Goal: Task Accomplishment & Management: Use online tool/utility

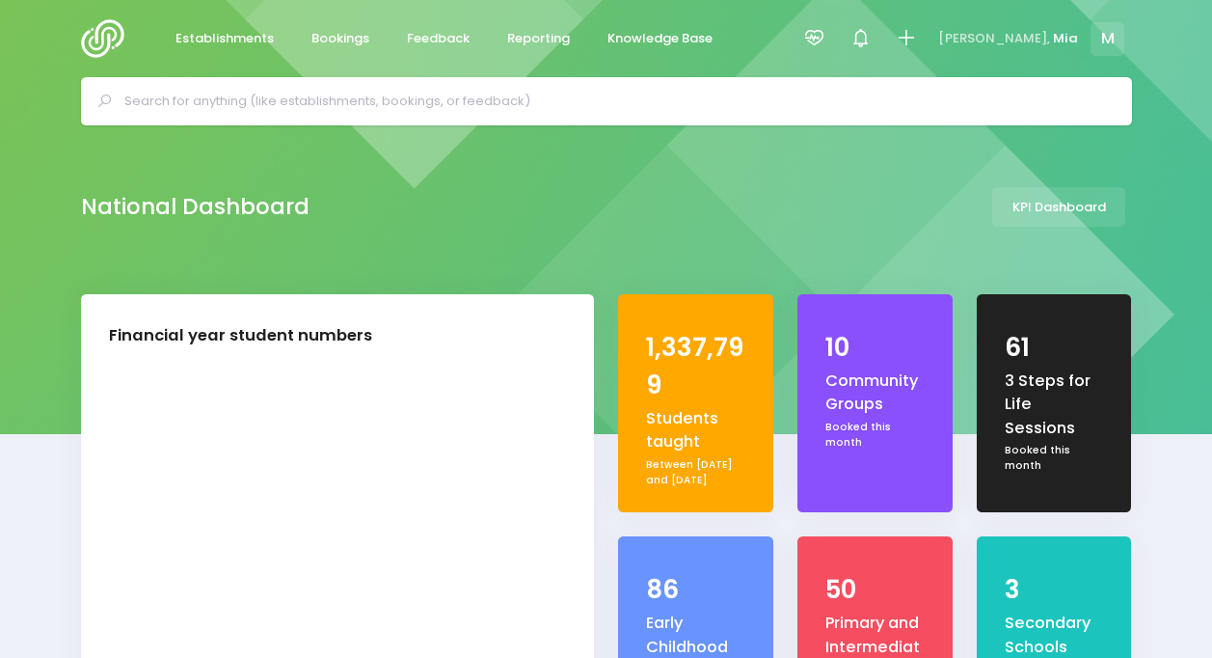
select select "5"
click at [826, 39] on icon at bounding box center [814, 38] width 22 height 22
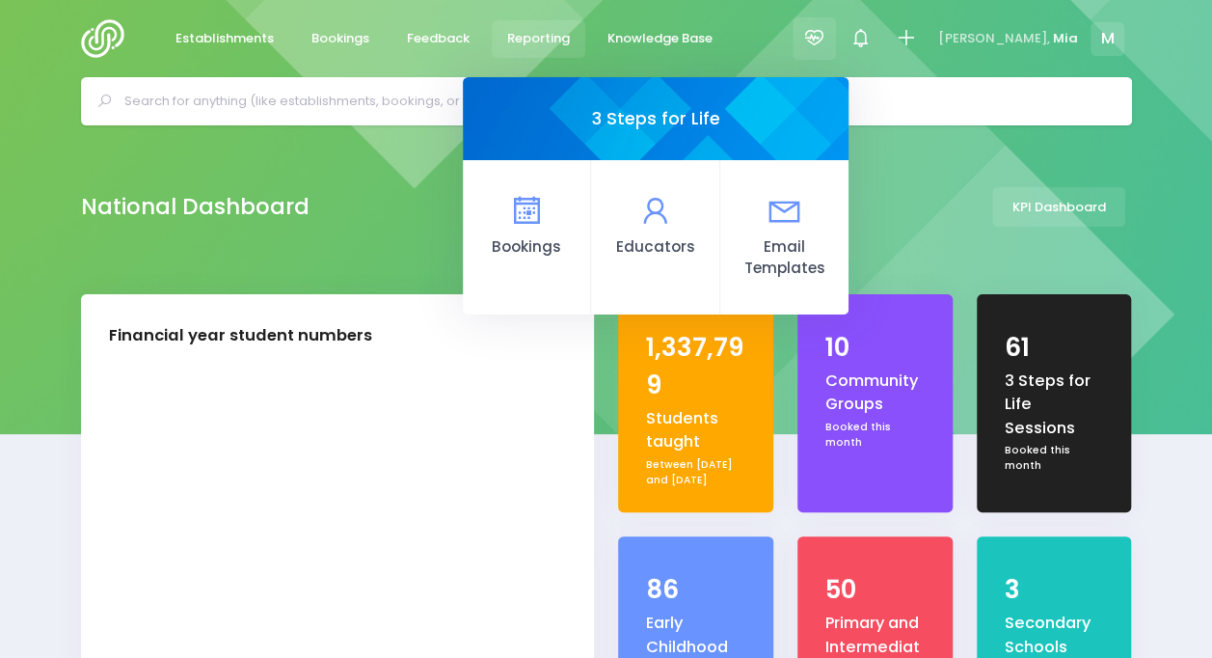
click at [521, 44] on span "Reporting" at bounding box center [538, 38] width 63 height 19
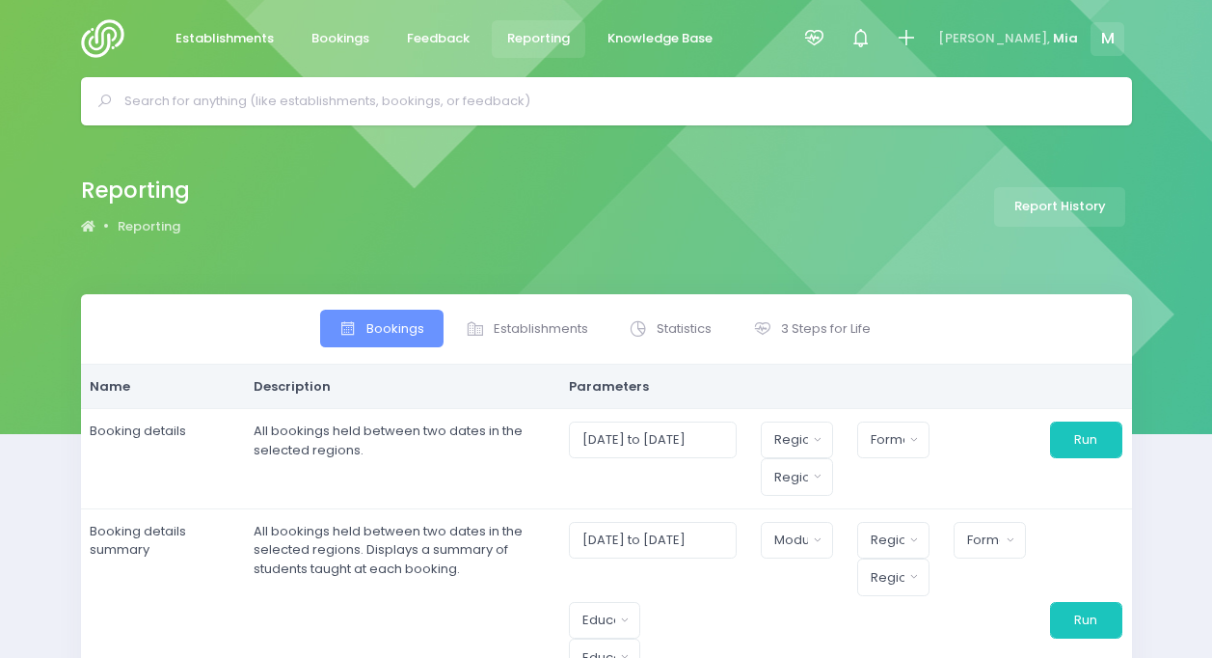
select select
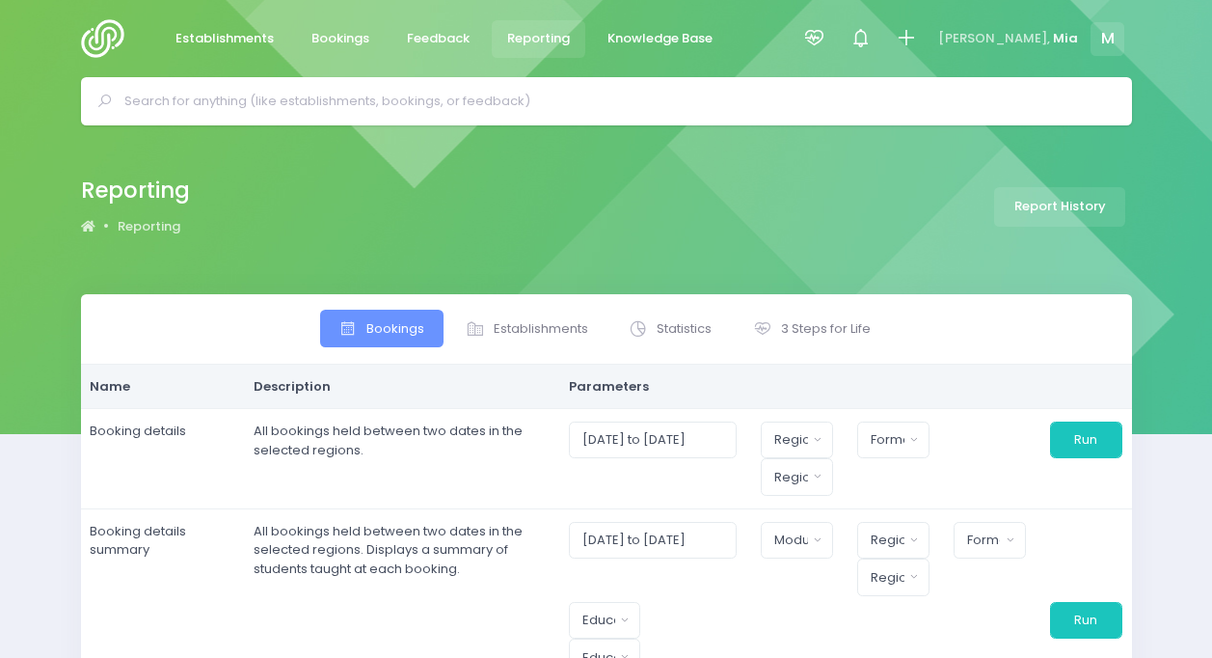
select select
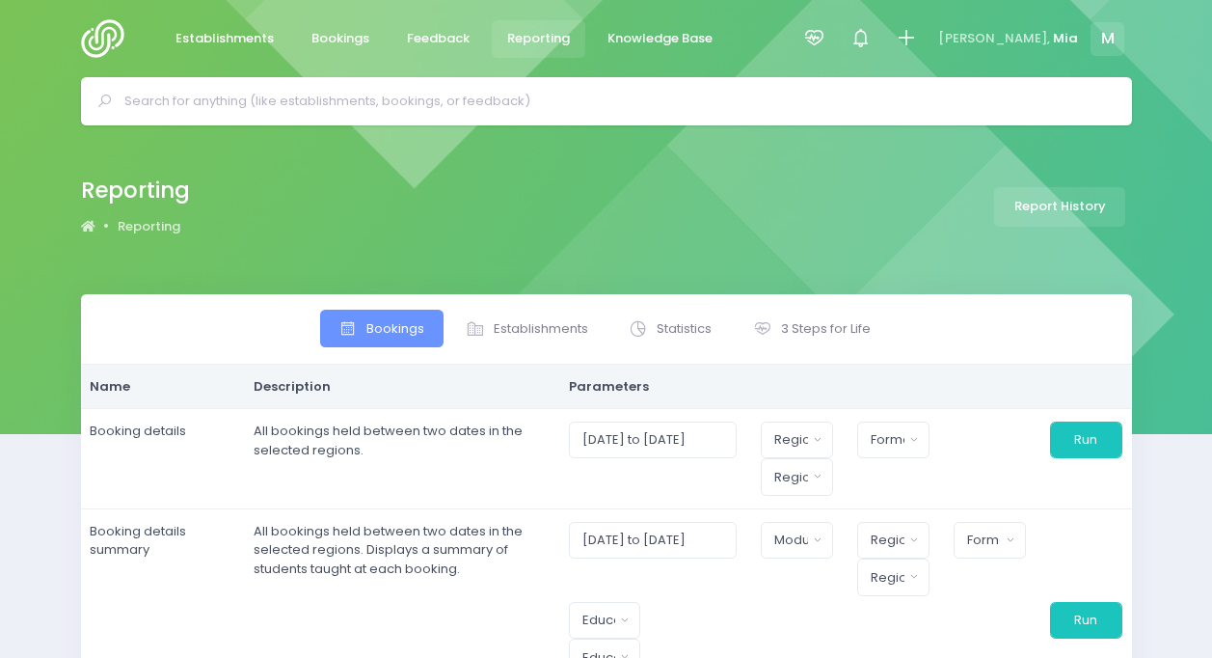
select select
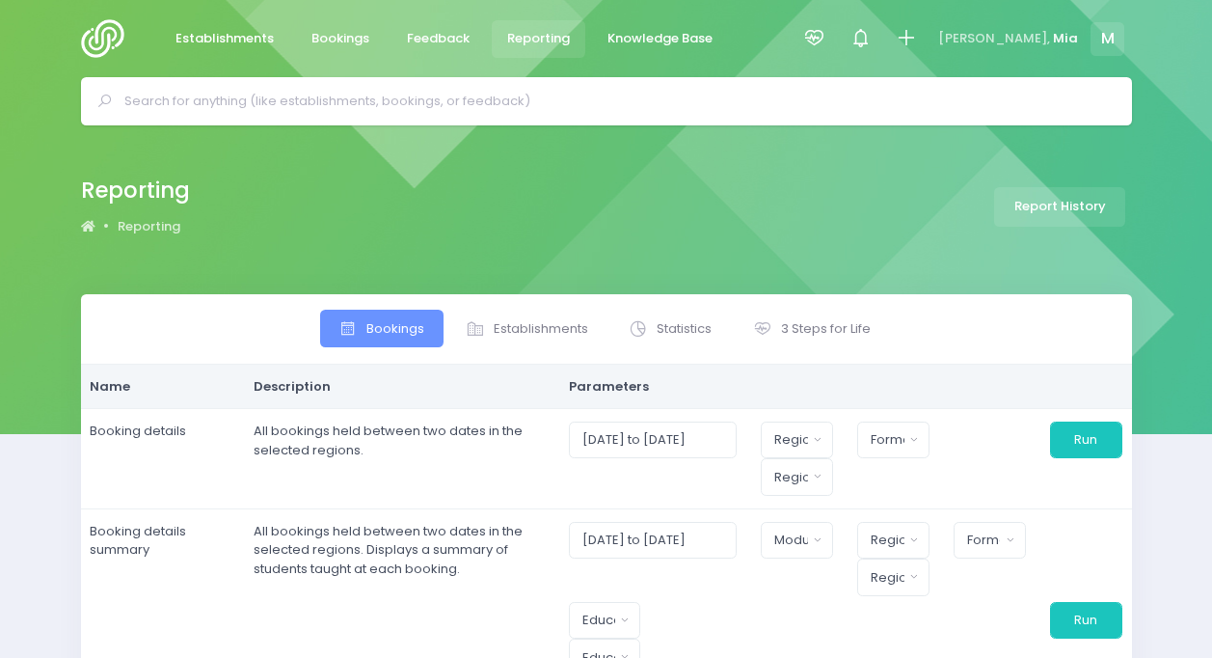
select select
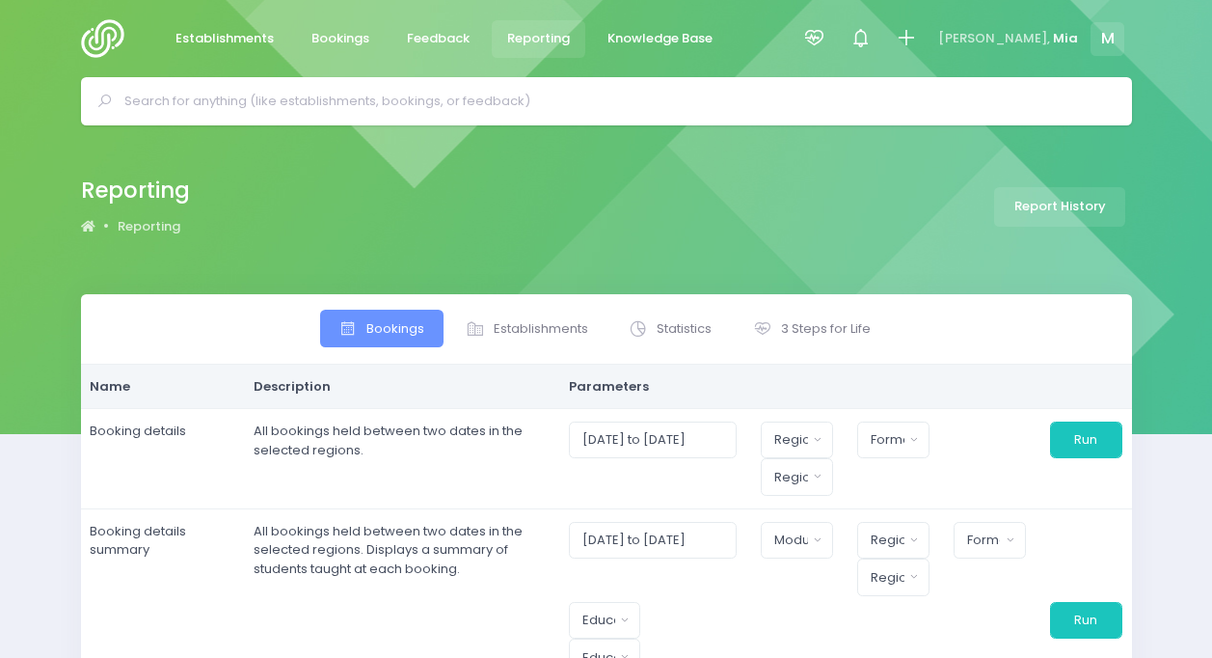
select select
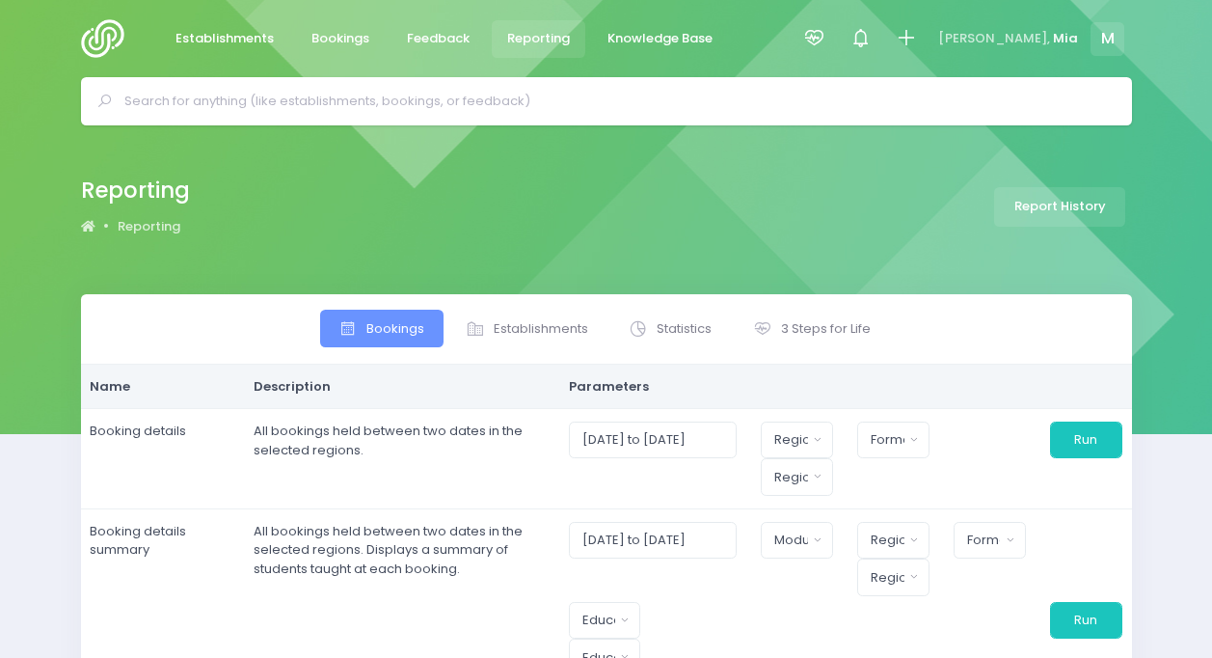
select select
click at [815, 323] on span "3 Steps for Life" at bounding box center [826, 328] width 90 height 19
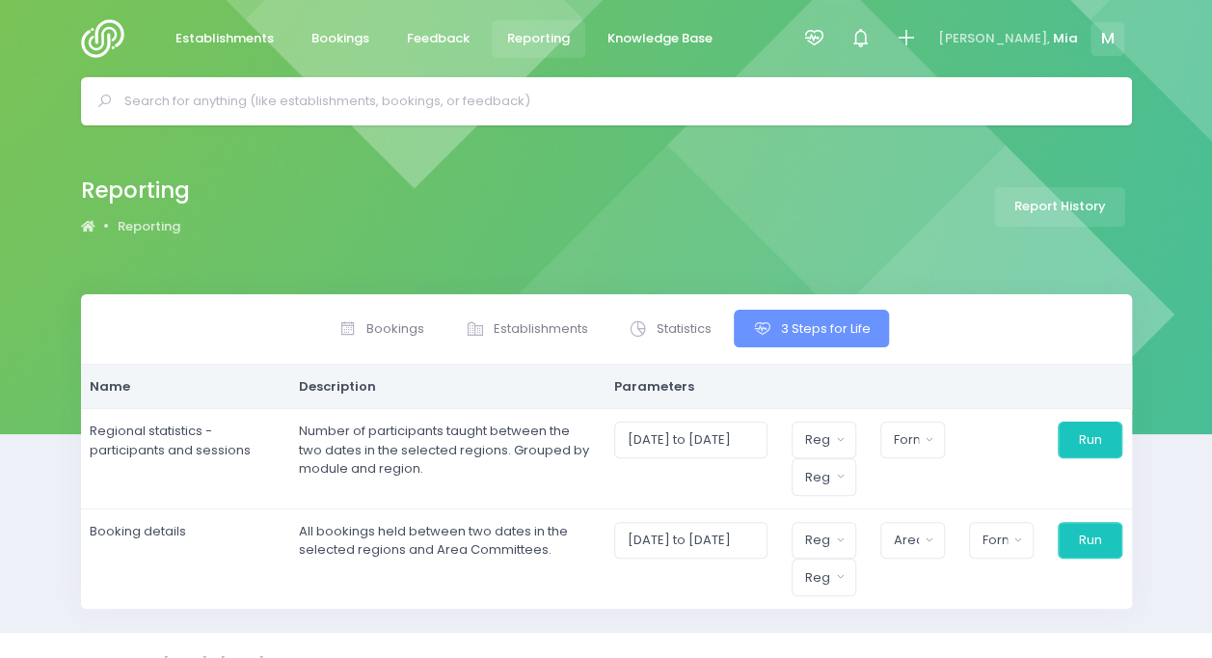
scroll to position [33, 0]
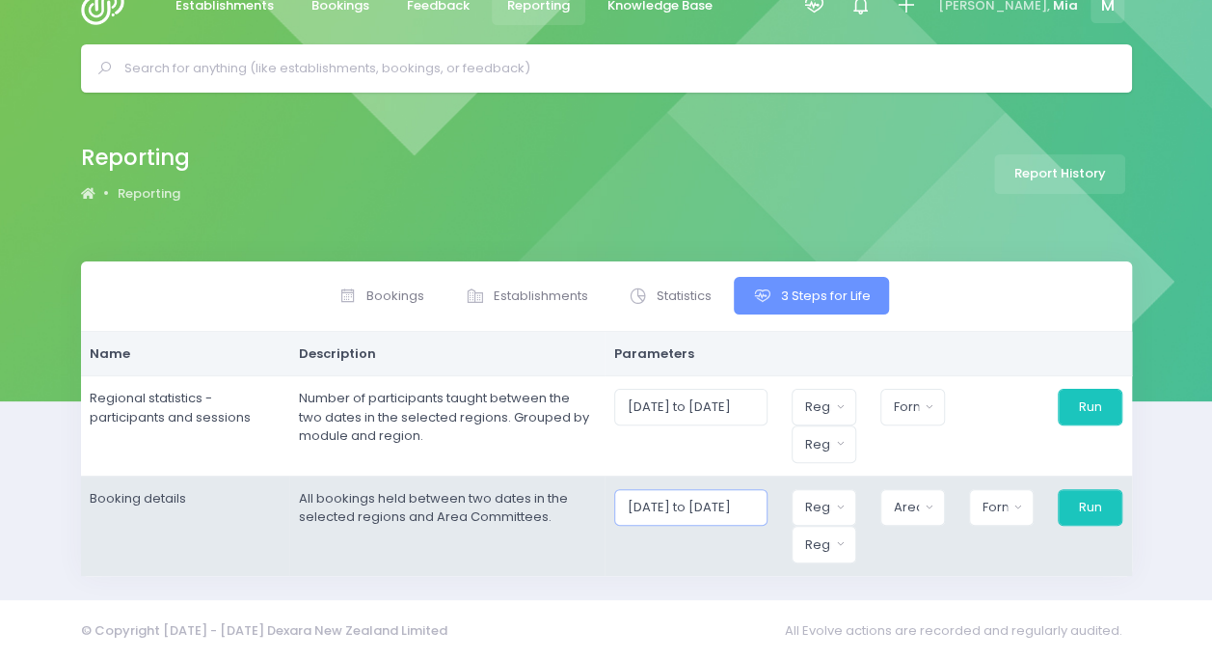
click at [725, 515] on input "01/09/2025 to 30/09/2025" at bounding box center [690, 507] width 153 height 37
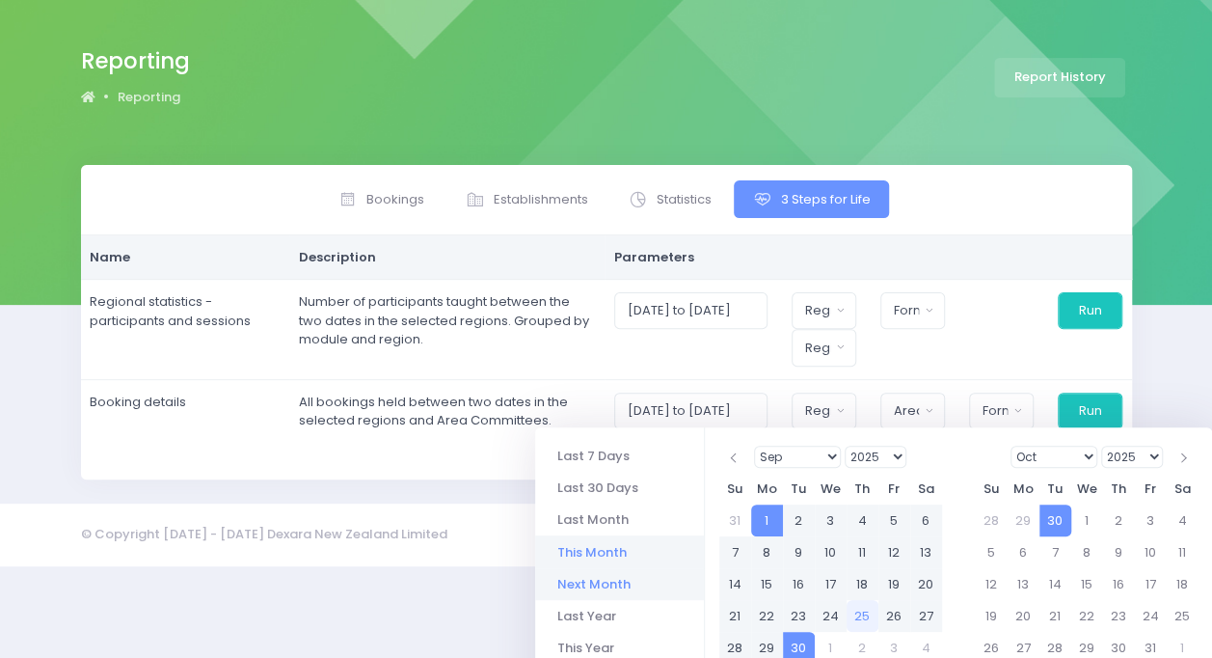
click at [600, 582] on li "Next Month" at bounding box center [619, 584] width 169 height 32
type input "01/10/2025 to 31/10/2025"
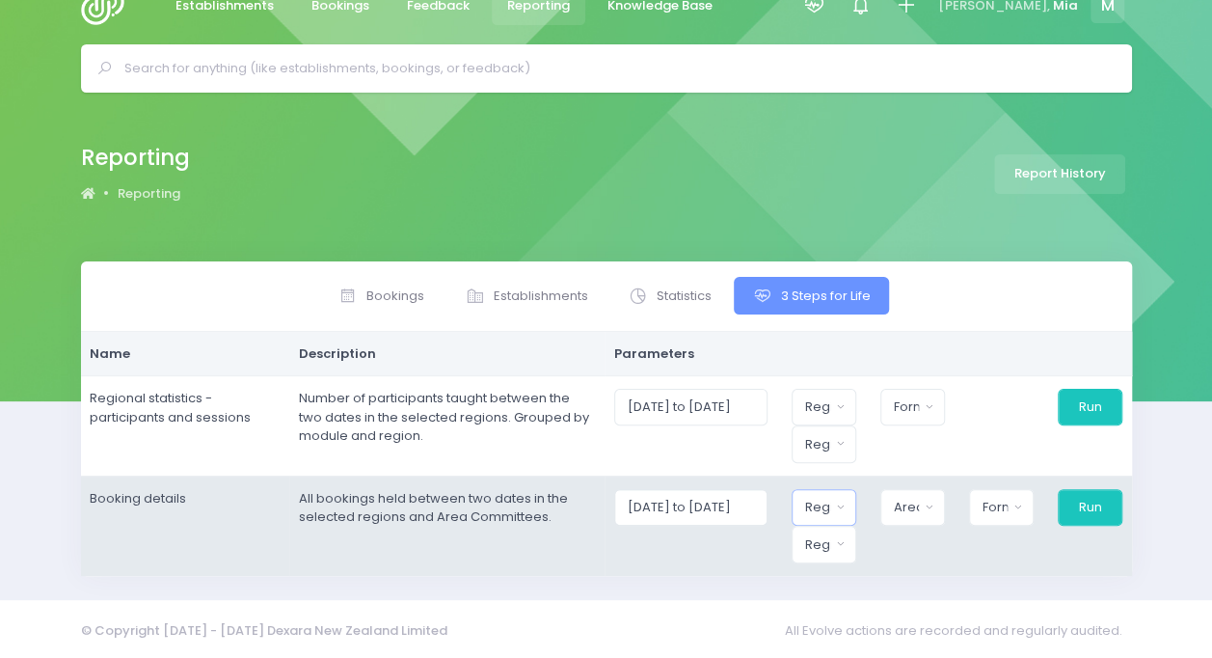
click at [808, 500] on button "Region" at bounding box center [824, 507] width 65 height 37
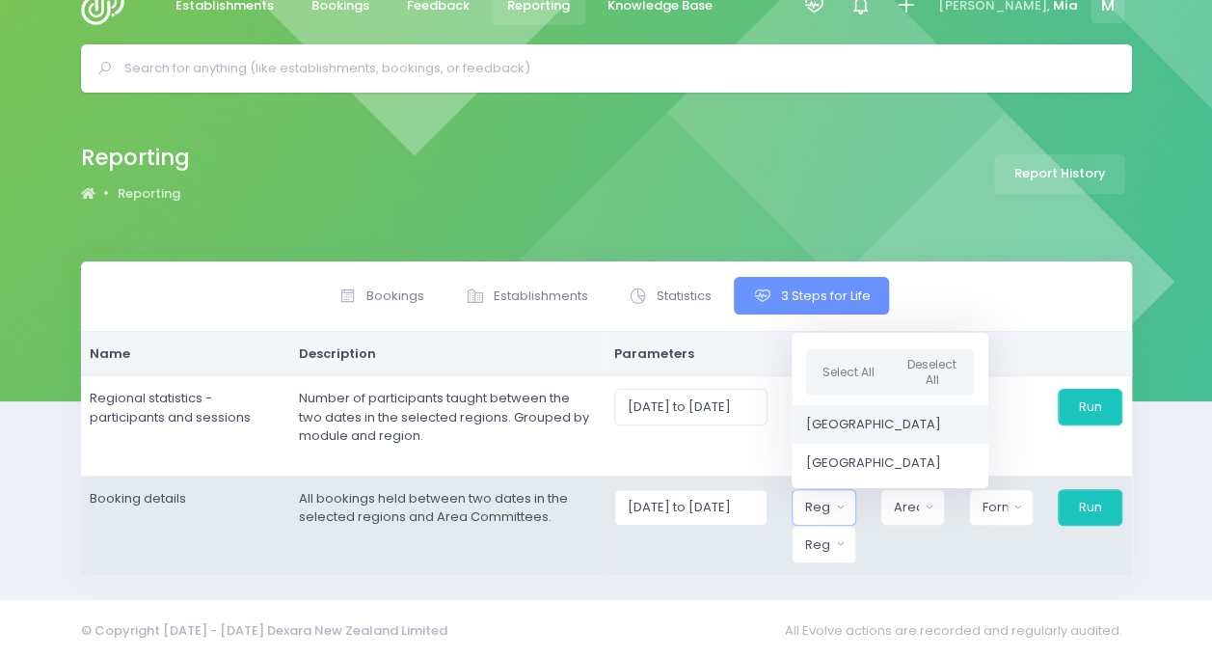
click at [849, 405] on link "[GEOGRAPHIC_DATA]" at bounding box center [890, 424] width 197 height 39
select select "Northern"
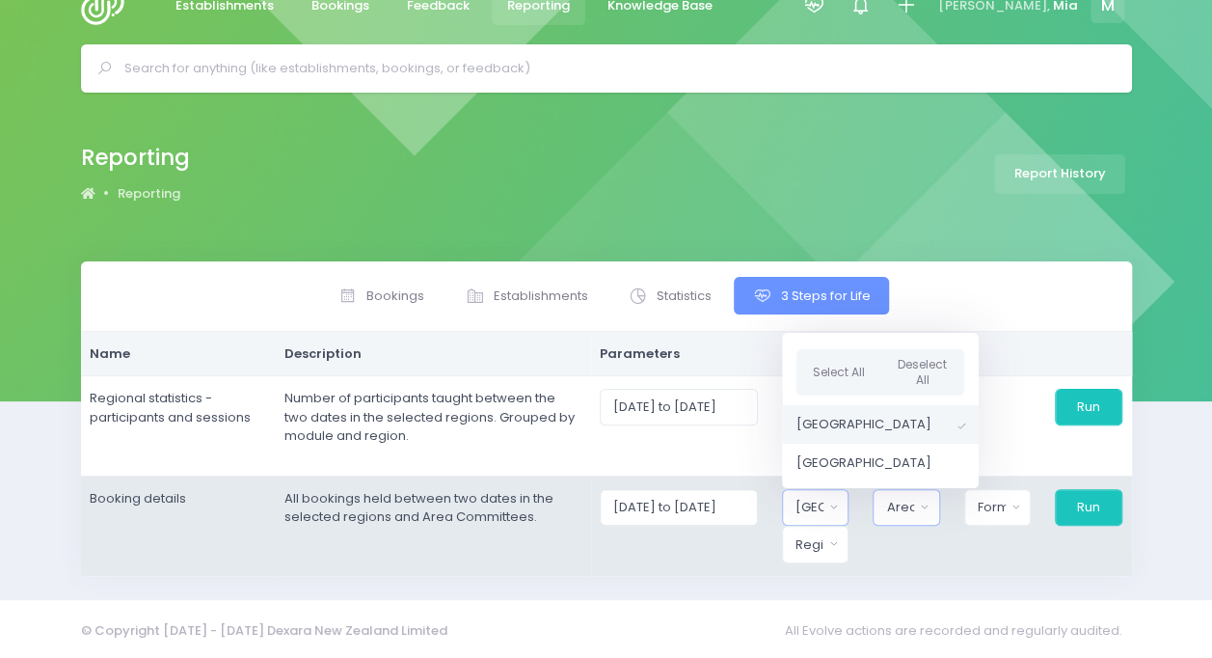
click at [922, 500] on button "Area Committee" at bounding box center [906, 507] width 67 height 37
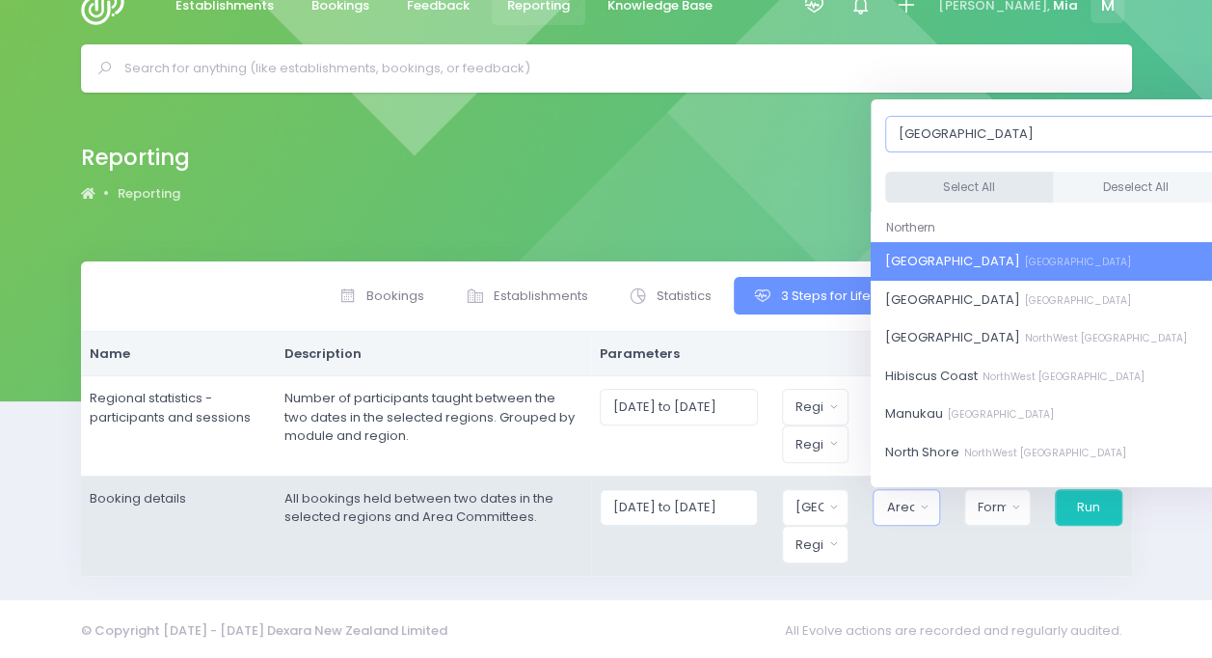
type input "auckland"
click at [980, 181] on button "Select All" at bounding box center [969, 188] width 168 height 32
select select "Central Auckland"
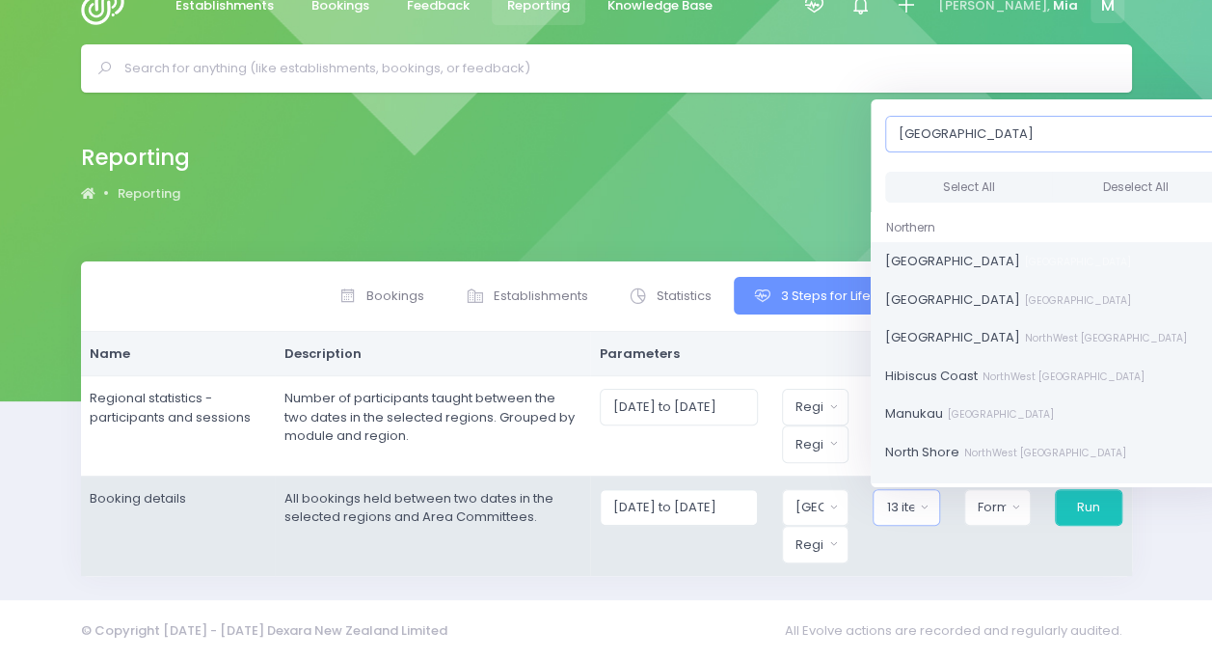
scroll to position [41, 0]
click at [1006, 502] on div "Format" at bounding box center [992, 507] width 28 height 19
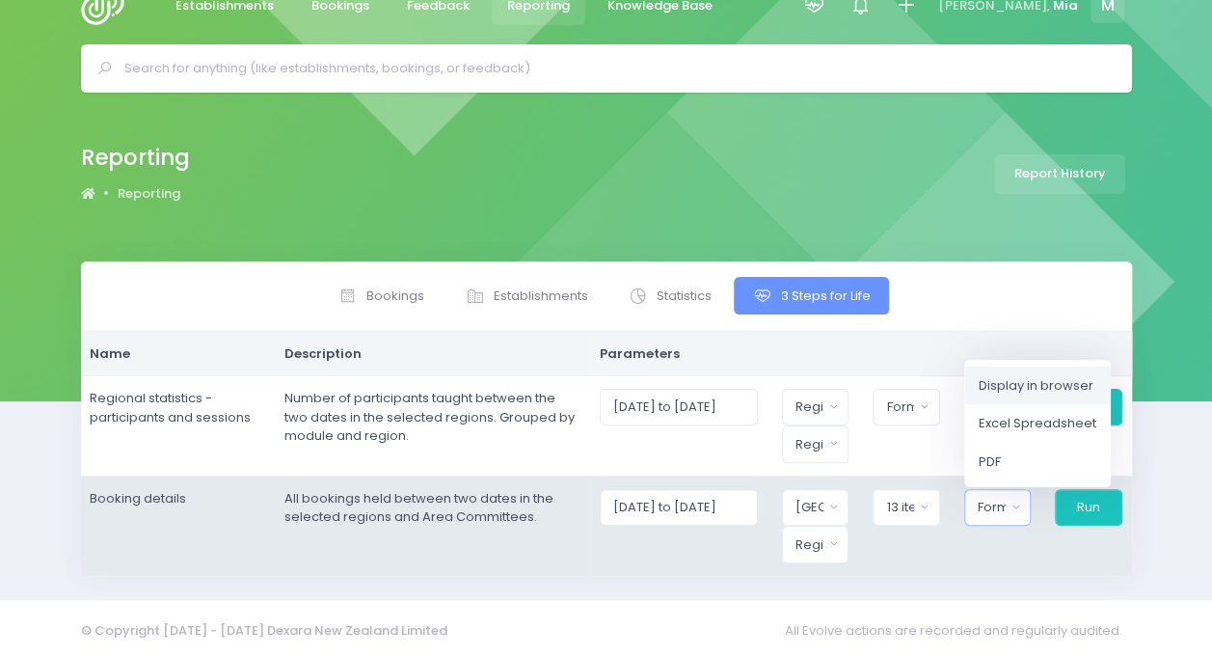
click at [1028, 381] on span "Display in browser" at bounding box center [1036, 384] width 115 height 19
select select "web"
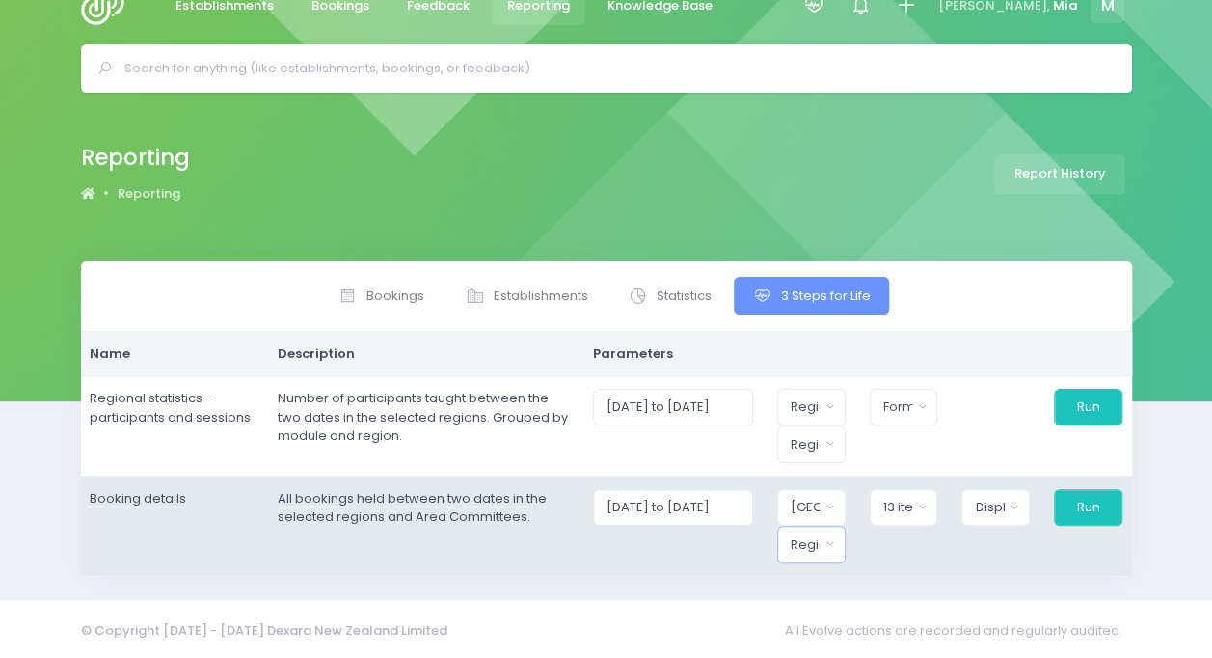
click at [819, 535] on div "Region" at bounding box center [805, 544] width 29 height 19
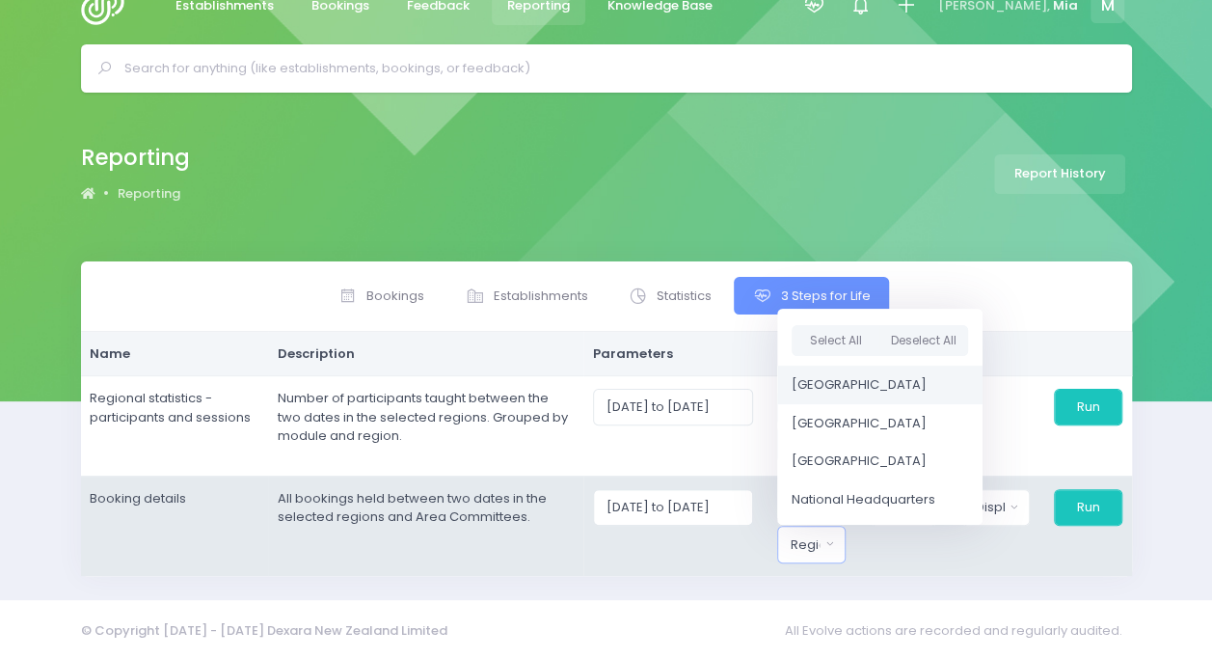
click at [856, 376] on span "[GEOGRAPHIC_DATA]" at bounding box center [859, 384] width 135 height 19
select select "Northern"
click at [1078, 507] on button "Run" at bounding box center [1087, 507] width 69 height 37
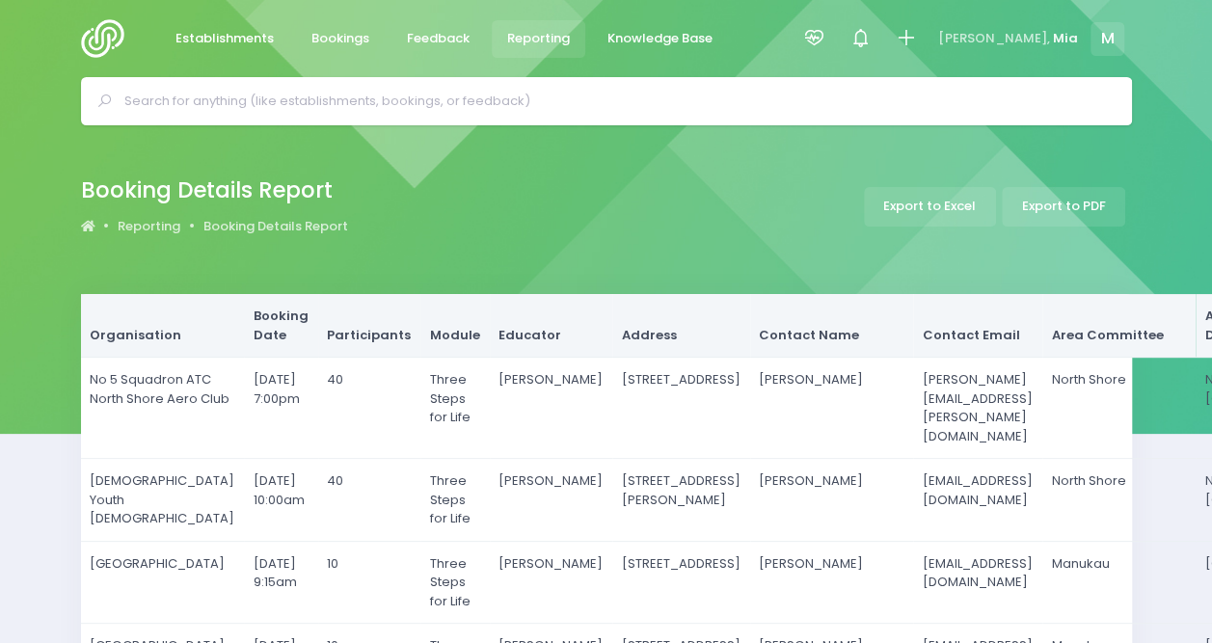
click at [552, 33] on span "Reporting" at bounding box center [538, 38] width 63 height 19
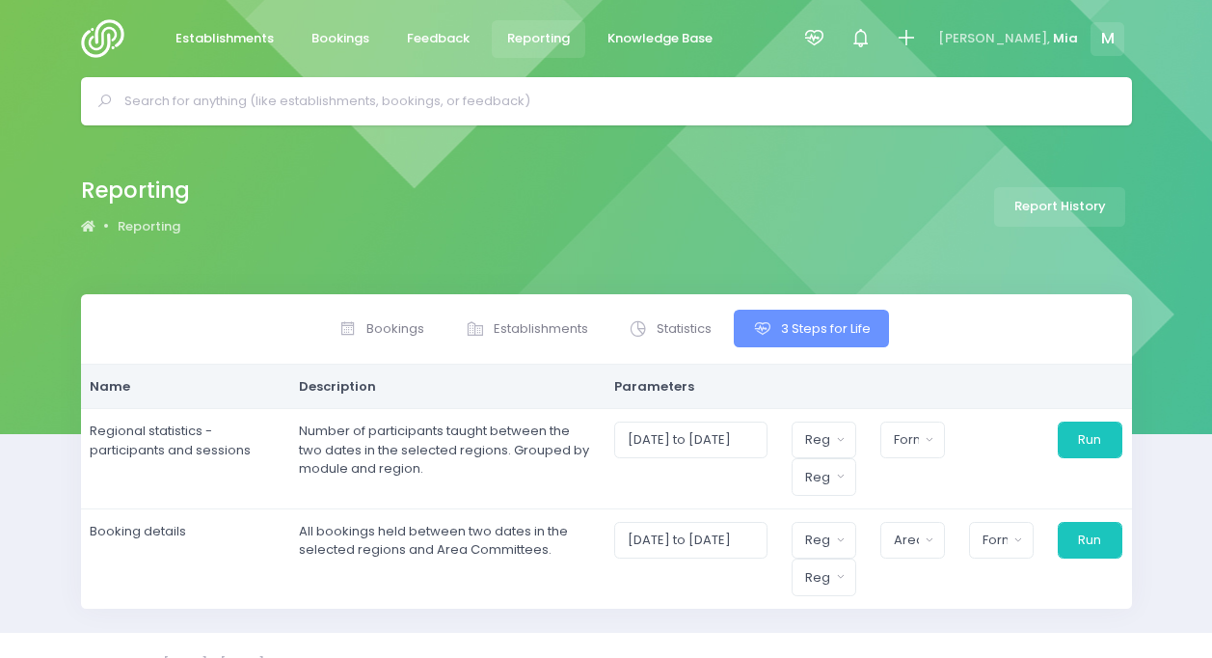
select select
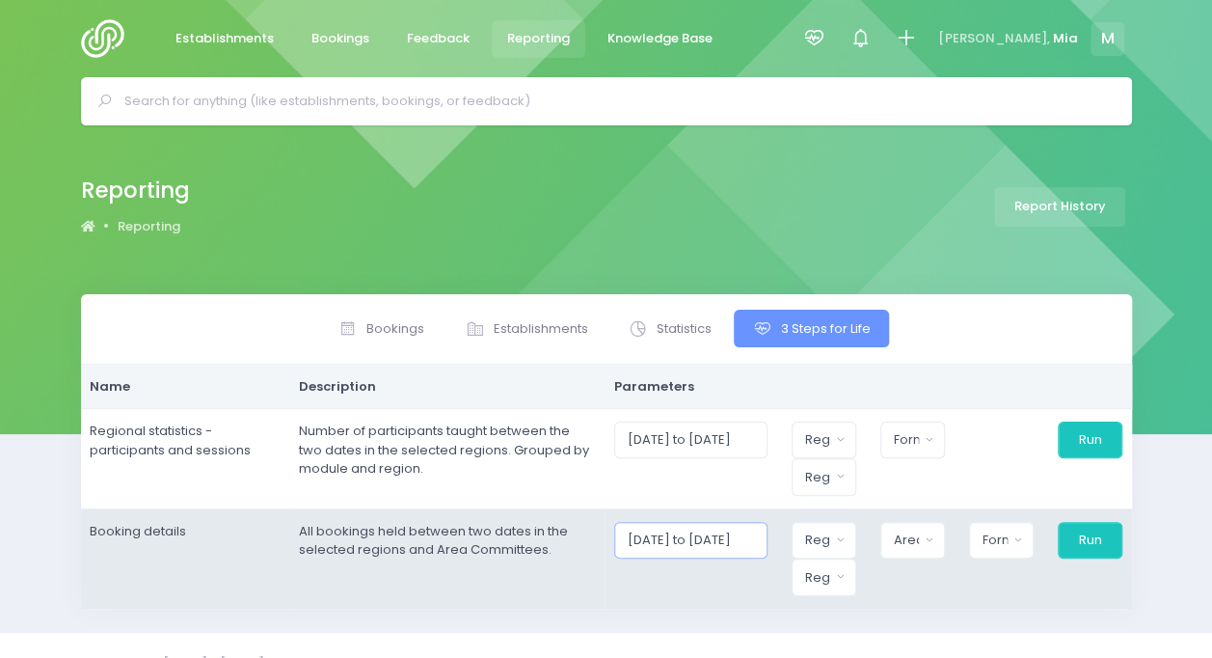
click at [714, 523] on input "01/09/2025 to 30/09/2025" at bounding box center [690, 540] width 153 height 37
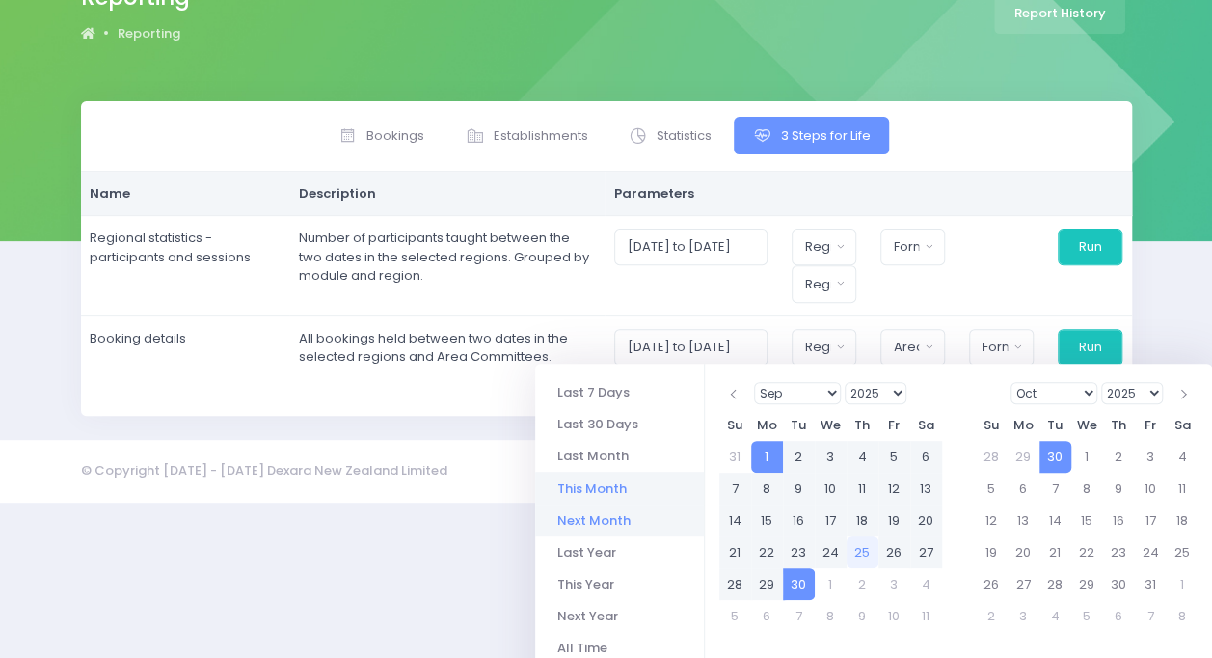
click at [632, 526] on li "Next Month" at bounding box center [619, 520] width 169 height 32
type input "01/10/2025 to 31/10/2025"
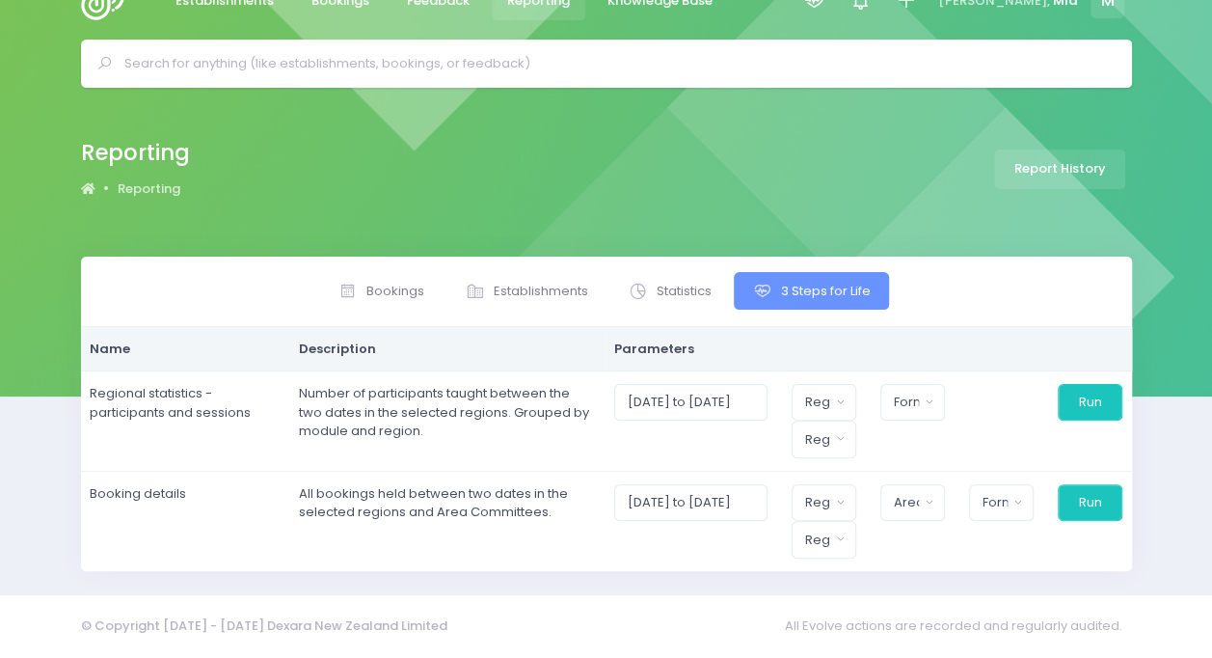
scroll to position [33, 0]
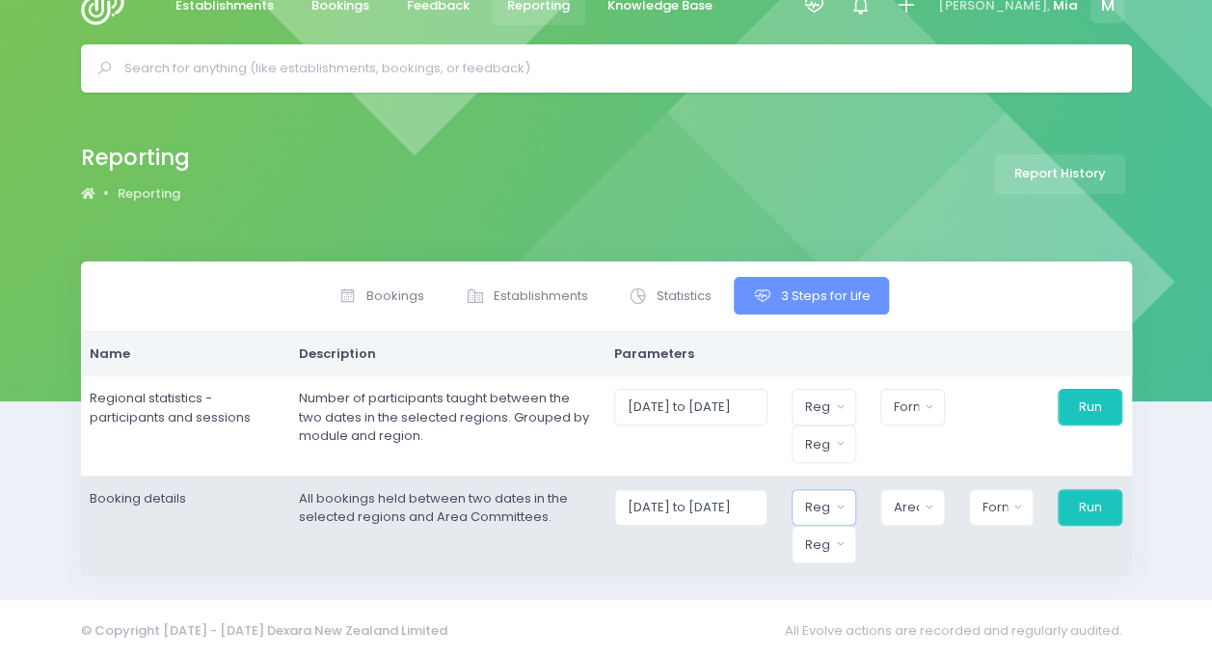
click at [829, 500] on div "Region" at bounding box center [817, 507] width 25 height 19
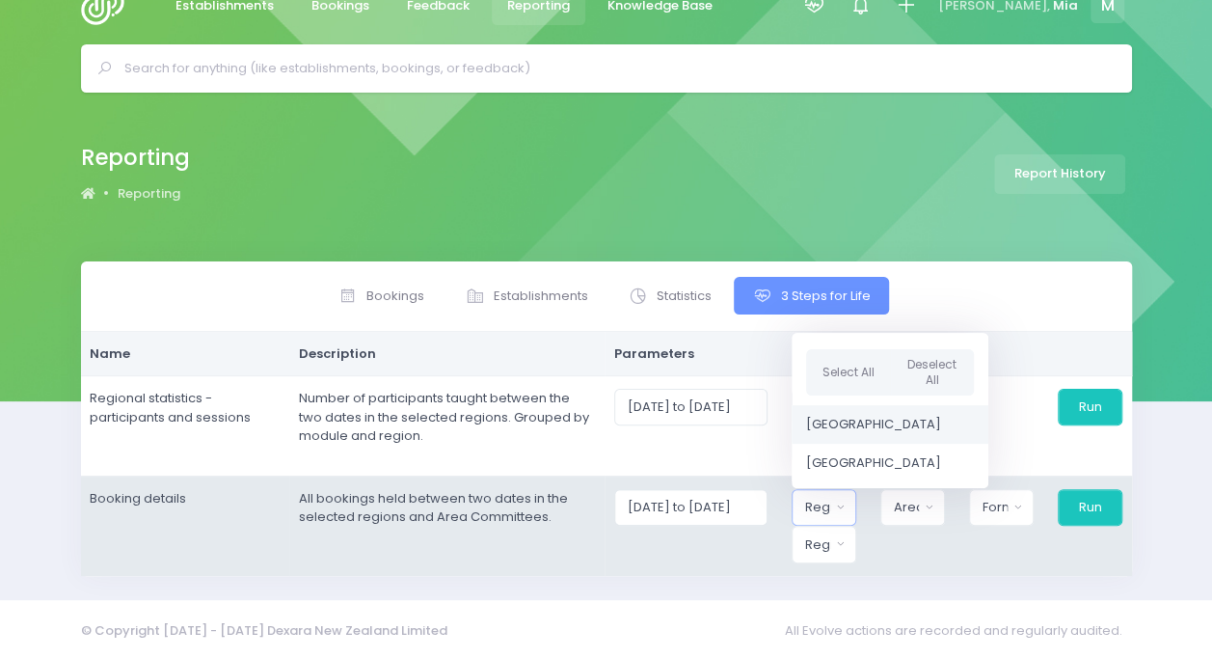
click at [865, 415] on span "[GEOGRAPHIC_DATA]" at bounding box center [873, 424] width 135 height 19
select select "Northern"
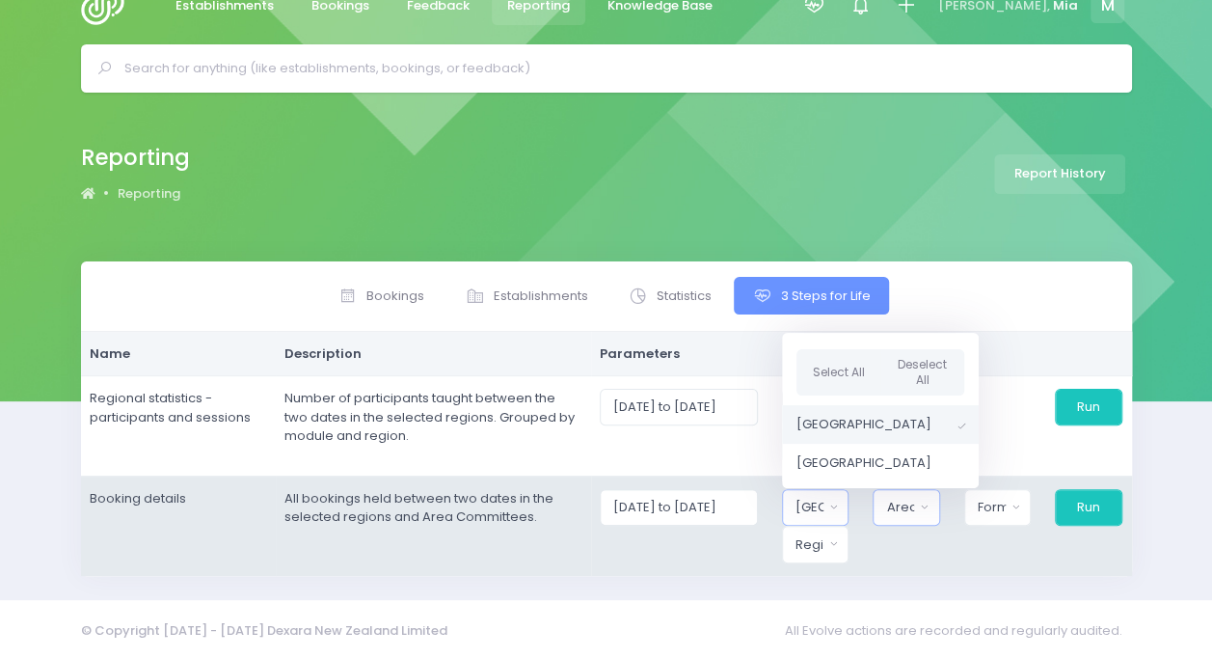
click at [913, 502] on div "Area Committee" at bounding box center [900, 507] width 28 height 19
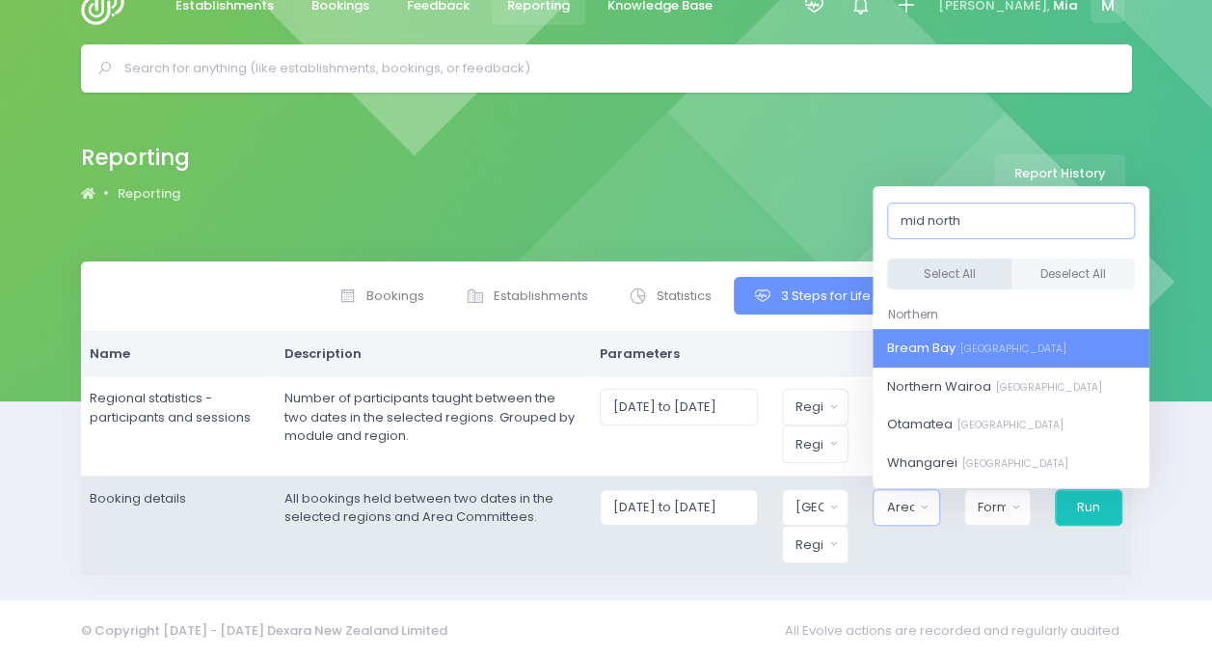
type input "mid north"
click at [959, 269] on button "Select All" at bounding box center [949, 274] width 124 height 32
select select "Bream Bay"
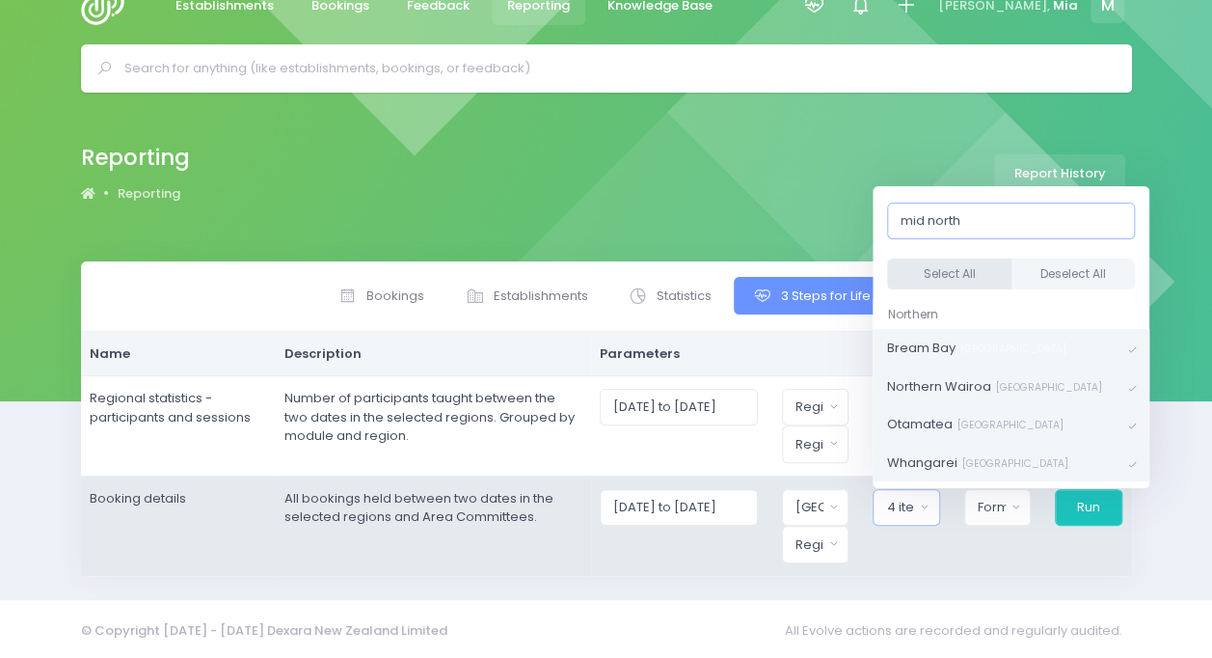
scroll to position [22, 0]
click at [1010, 500] on button "Format" at bounding box center [997, 507] width 67 height 37
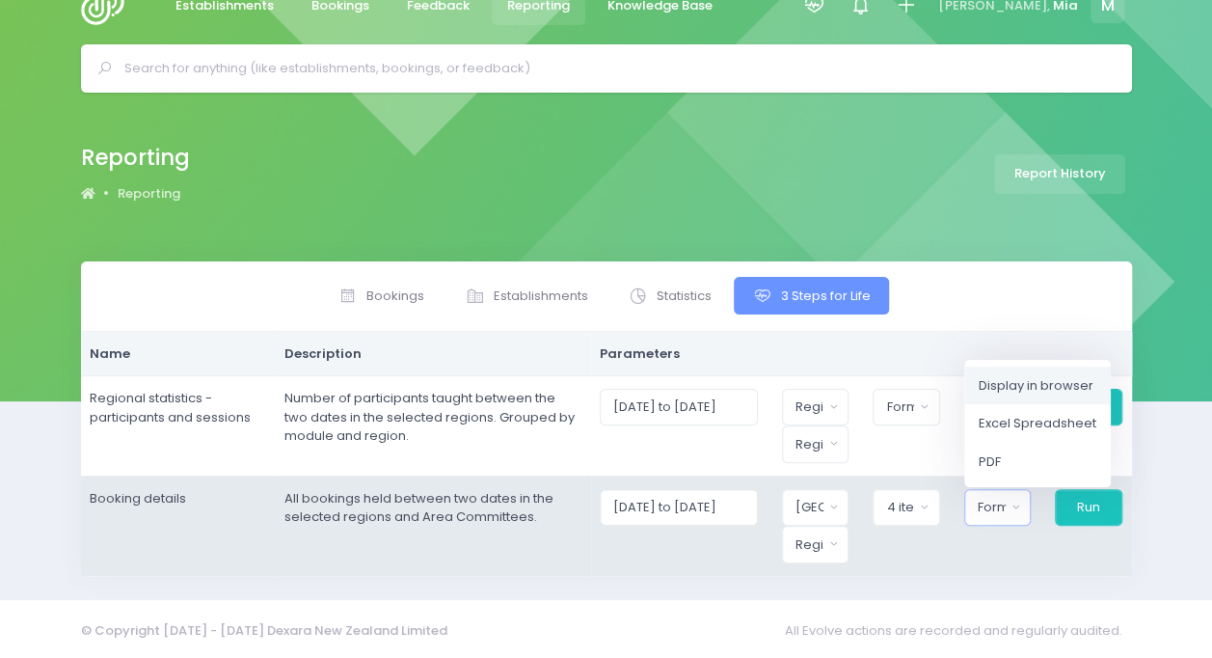
click at [1024, 381] on span "Display in browser" at bounding box center [1036, 384] width 115 height 19
select select "web"
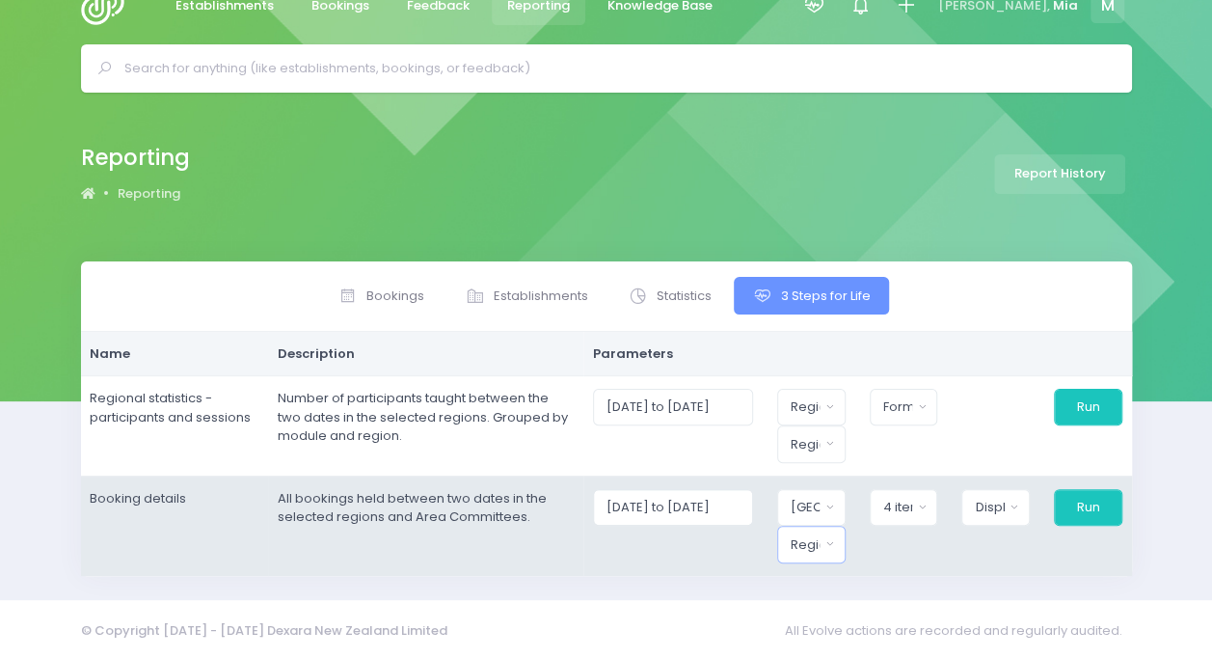
click at [819, 537] on div "Region" at bounding box center [805, 544] width 29 height 19
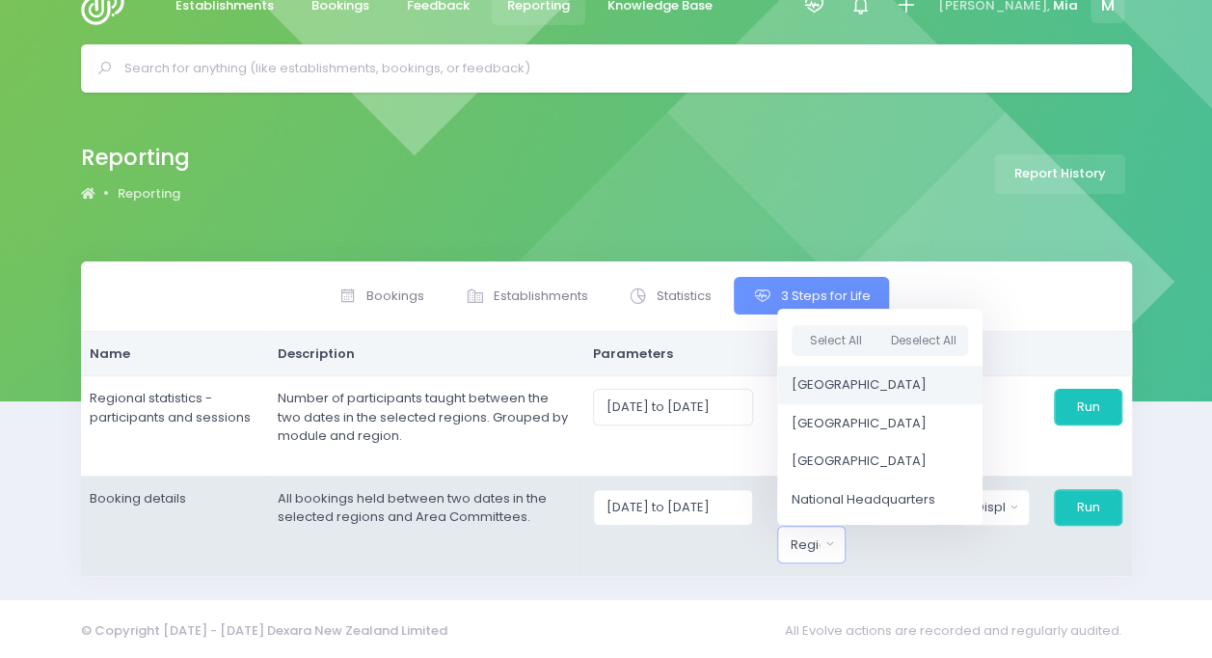
click at [878, 377] on span "[GEOGRAPHIC_DATA]" at bounding box center [859, 384] width 135 height 19
select select "Northern"
click at [1063, 505] on button "Run" at bounding box center [1087, 507] width 69 height 37
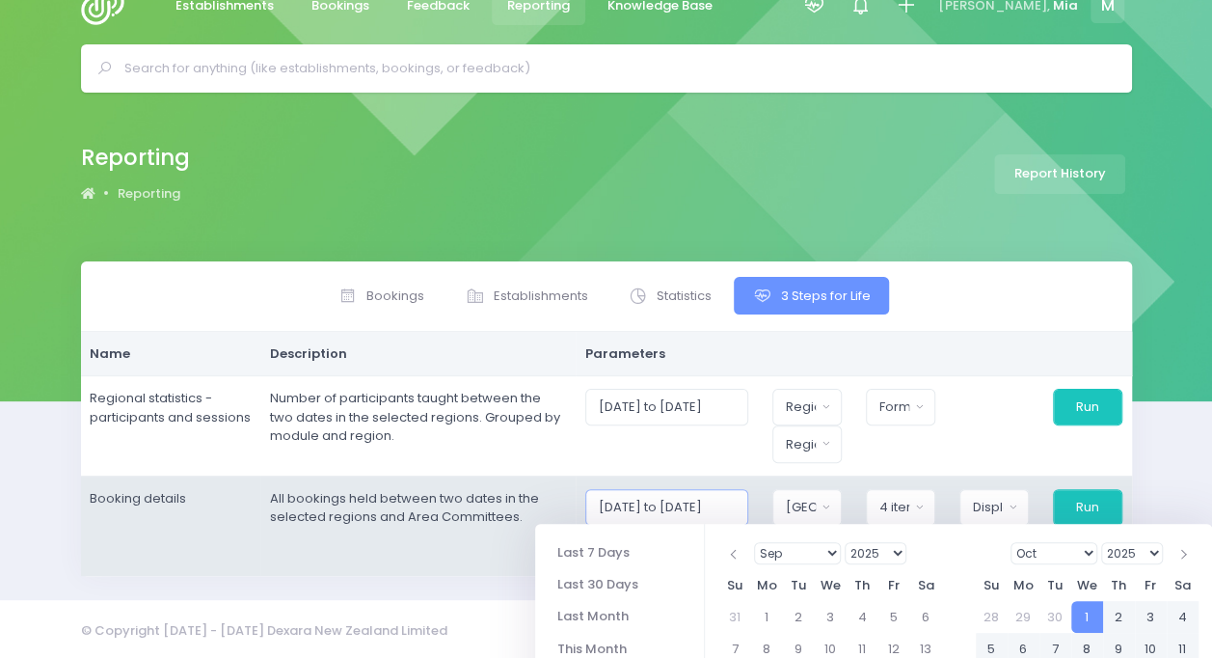
click at [703, 502] on input "01/10/2025 to 31/10/2025" at bounding box center [666, 507] width 163 height 37
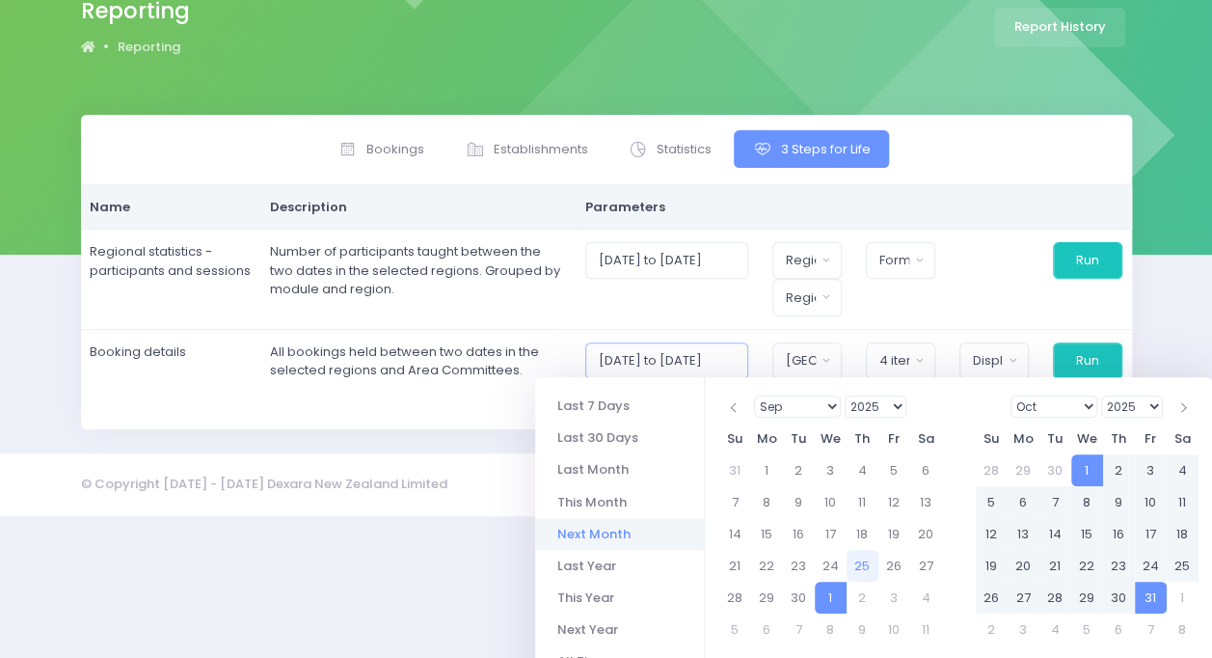
scroll to position [226, 0]
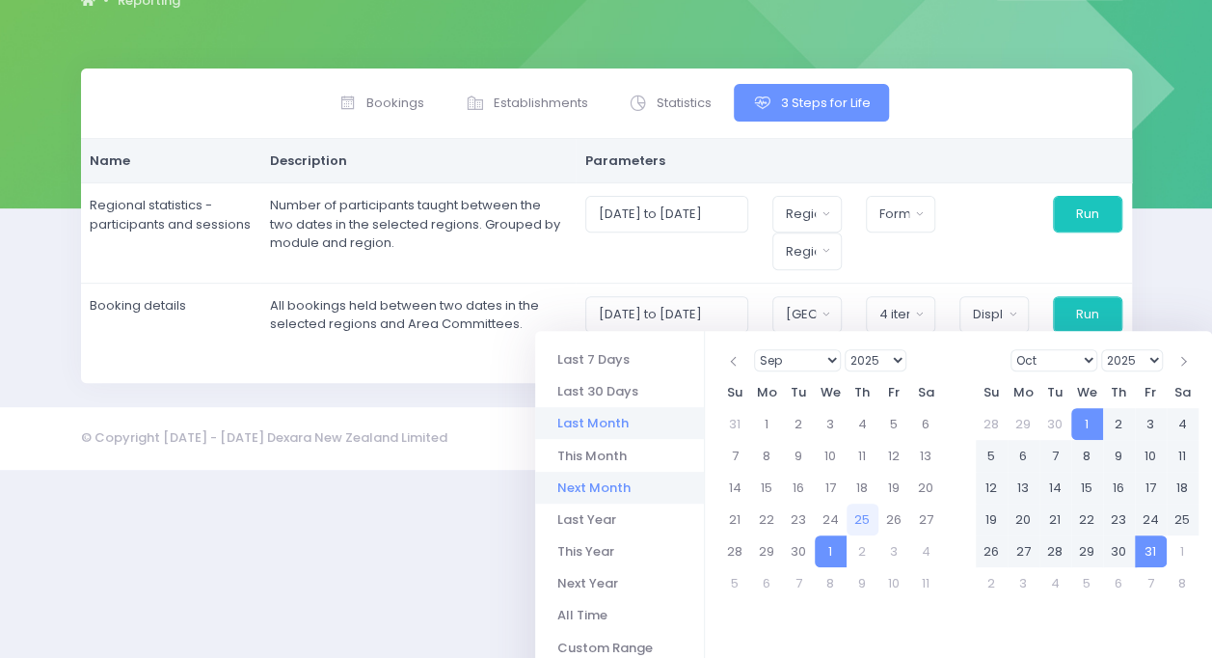
click at [607, 418] on li "Last Month" at bounding box center [619, 423] width 169 height 32
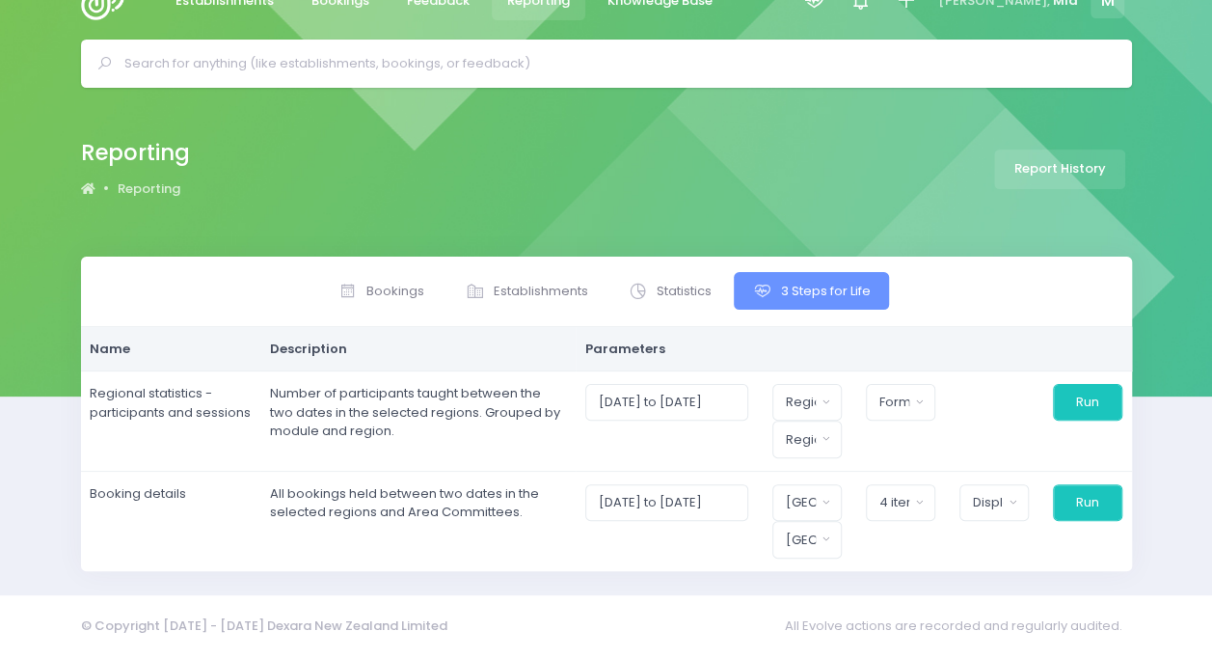
scroll to position [33, 0]
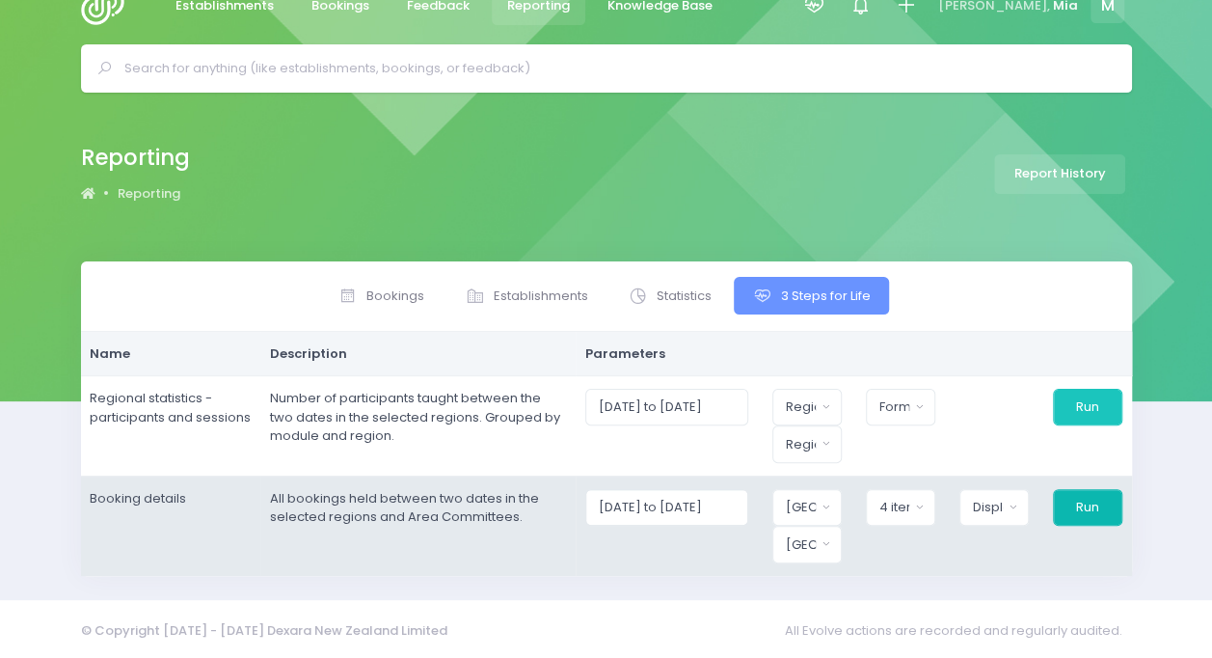
click at [1092, 494] on button "Run" at bounding box center [1087, 507] width 69 height 37
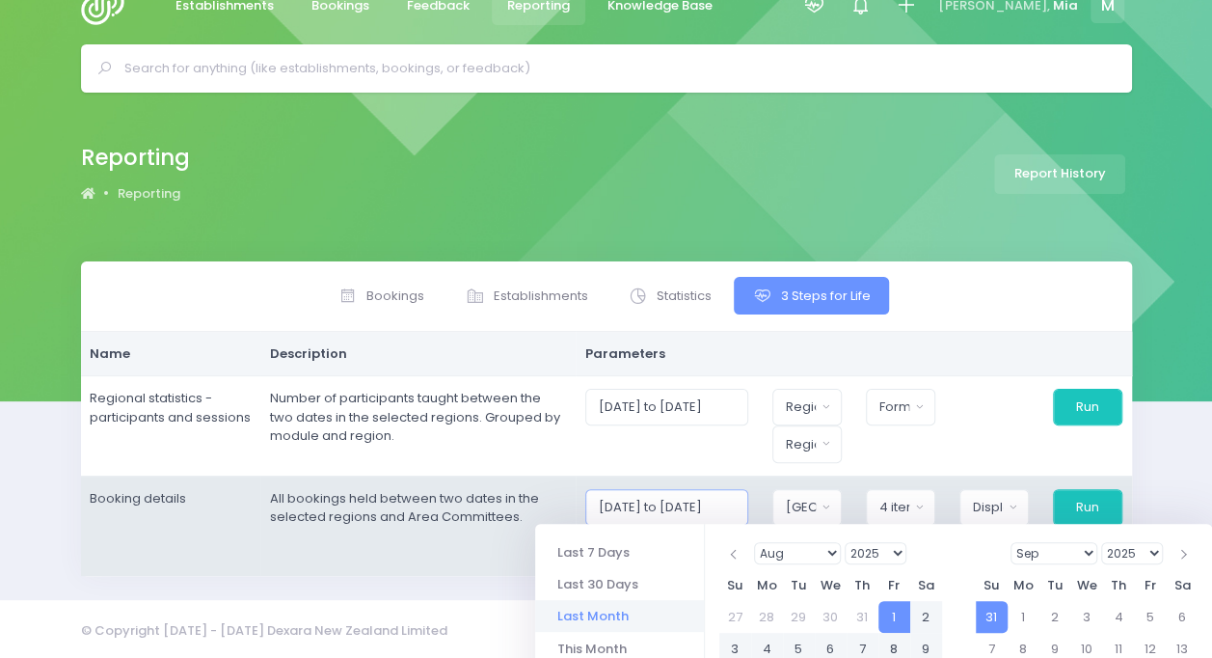
click at [710, 503] on input "01/08/2025 to 31/08/2025" at bounding box center [666, 507] width 163 height 37
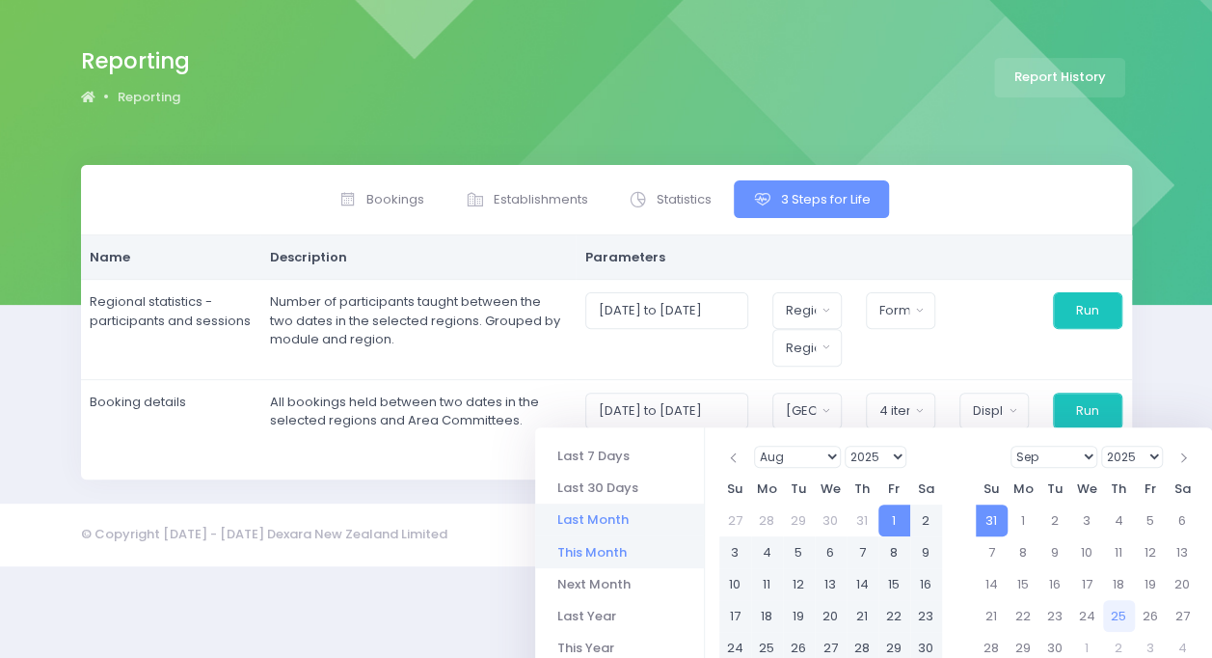
click at [577, 557] on li "This Month" at bounding box center [619, 551] width 169 height 32
type input "01/09/2025 to 30/09/2025"
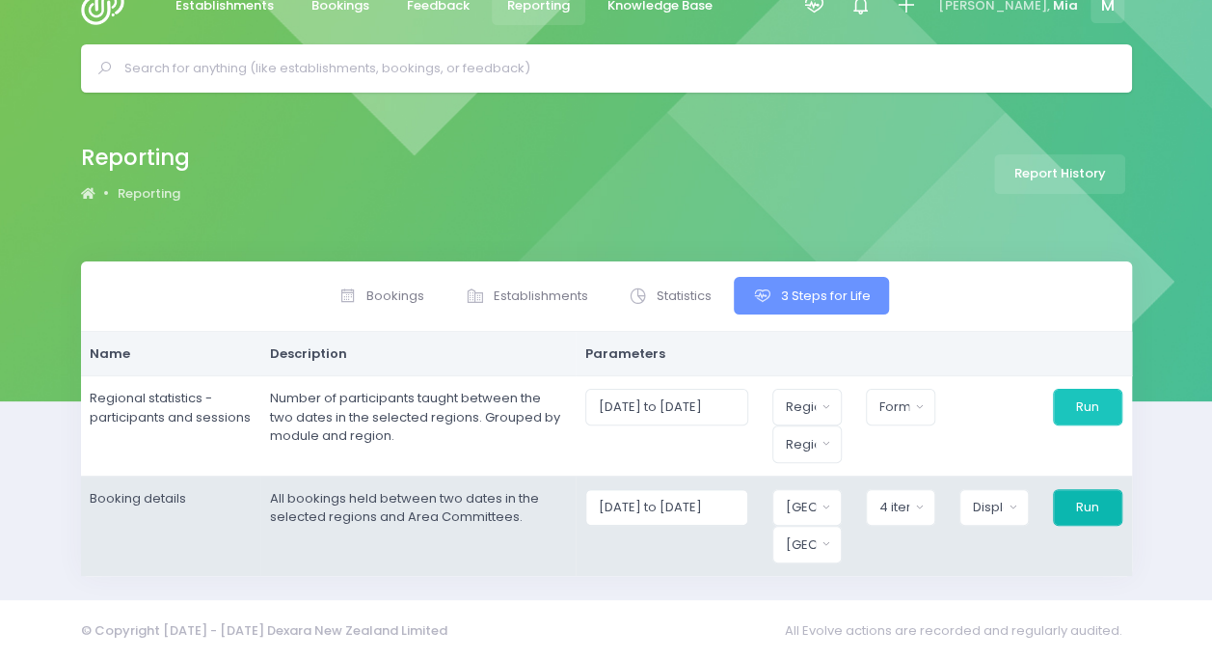
click at [1058, 505] on button "Run" at bounding box center [1087, 507] width 69 height 37
